Goal: Find specific page/section: Find specific page/section

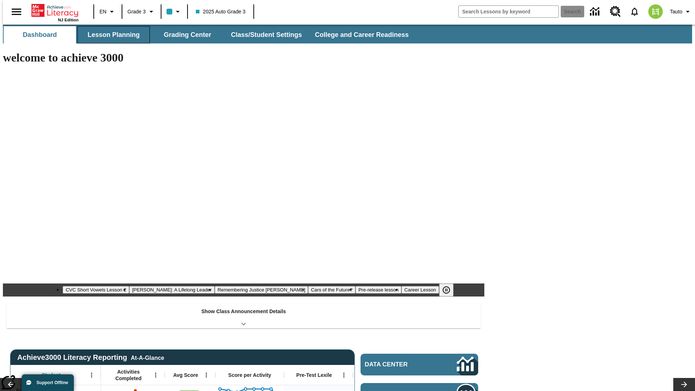
click at [111, 35] on button "Lesson Planning" at bounding box center [113, 34] width 72 height 17
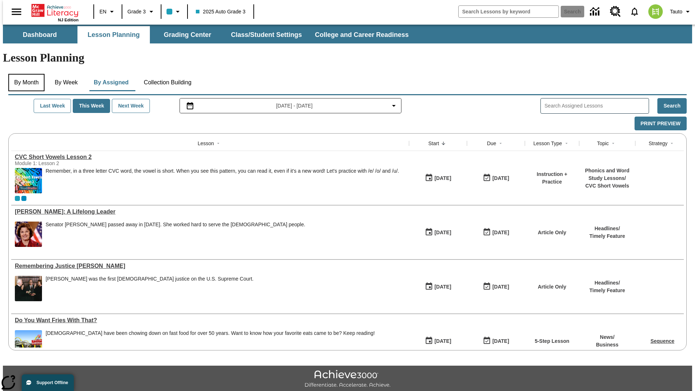
click at [24, 74] on button "By Month" at bounding box center [26, 82] width 36 height 17
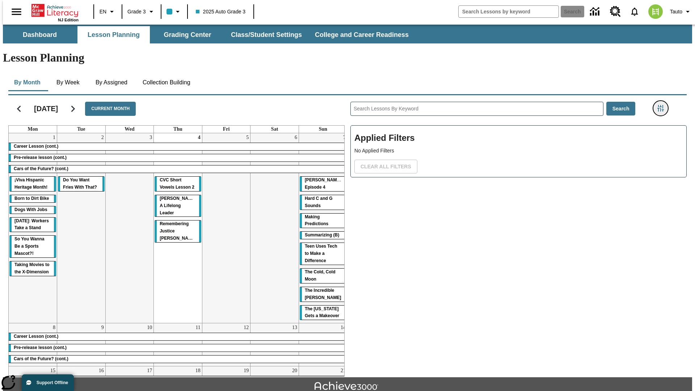
click at [662, 105] on icon "Filters Side menu" at bounding box center [660, 108] width 7 height 7
